Goal: Information Seeking & Learning: Learn about a topic

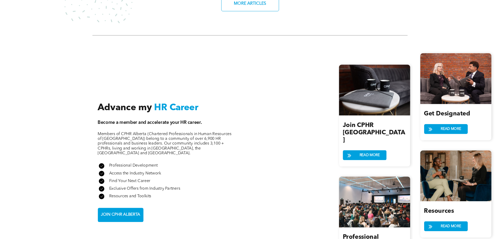
scroll to position [551, 0]
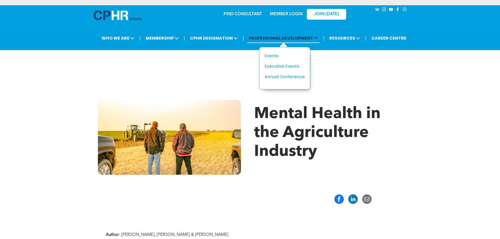
click at [310, 33] on span "PROFESSIONAL DEVELOPMENT" at bounding box center [283, 38] width 72 height 10
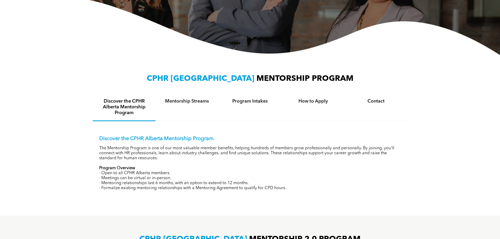
scroll to position [131, 0]
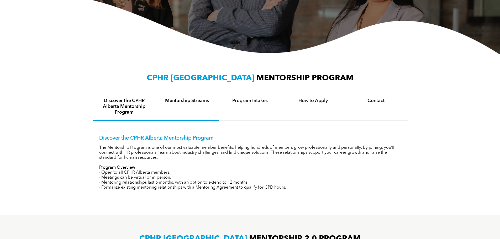
click at [191, 98] on h4 "Mentorship Streams" at bounding box center [187, 101] width 54 height 6
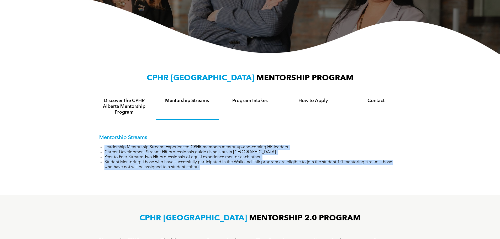
drag, startPoint x: 105, startPoint y: 140, endPoint x: 209, endPoint y: 160, distance: 105.6
click at [209, 160] on ul "Leadership Mentorship Stream: Experienced CPHR members mentor up-and-coming HR …" at bounding box center [250, 157] width 302 height 25
click at [205, 160] on li "Student Mentoring: Those who have successfully participated in the Walk and Tal…" at bounding box center [253, 165] width 297 height 10
click at [106, 150] on li "Career Development Stream: HR professionals guide rising stars in HR." at bounding box center [253, 152] width 297 height 5
click at [108, 145] on li "Leadership Mentorship Stream: Experienced CPHR members mentor up-and-coming HR …" at bounding box center [253, 147] width 297 height 5
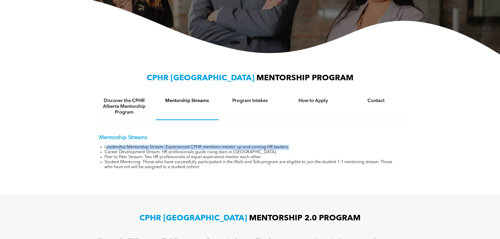
drag, startPoint x: 106, startPoint y: 142, endPoint x: 293, endPoint y: 143, distance: 187.2
click at [293, 145] on li "Leadership Mentorship Stream: Experienced CPHR members mentor up-and-coming HR …" at bounding box center [253, 147] width 297 height 5
copy li "eadership Mentorship Stream: Experienced CPHR members mentor up-and-coming HR l…"
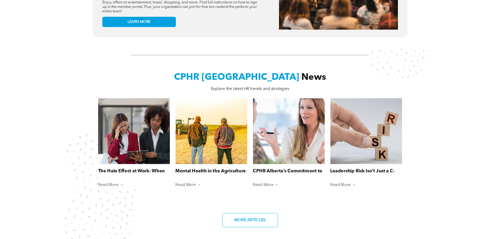
scroll to position [341, 0]
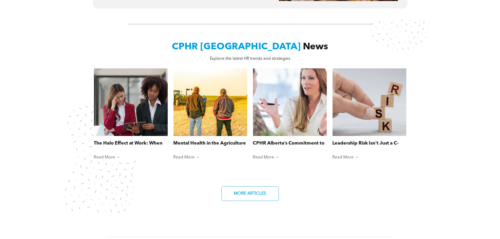
click at [220, 100] on div at bounding box center [210, 102] width 78 height 72
